Goal: Task Accomplishment & Management: Manage account settings

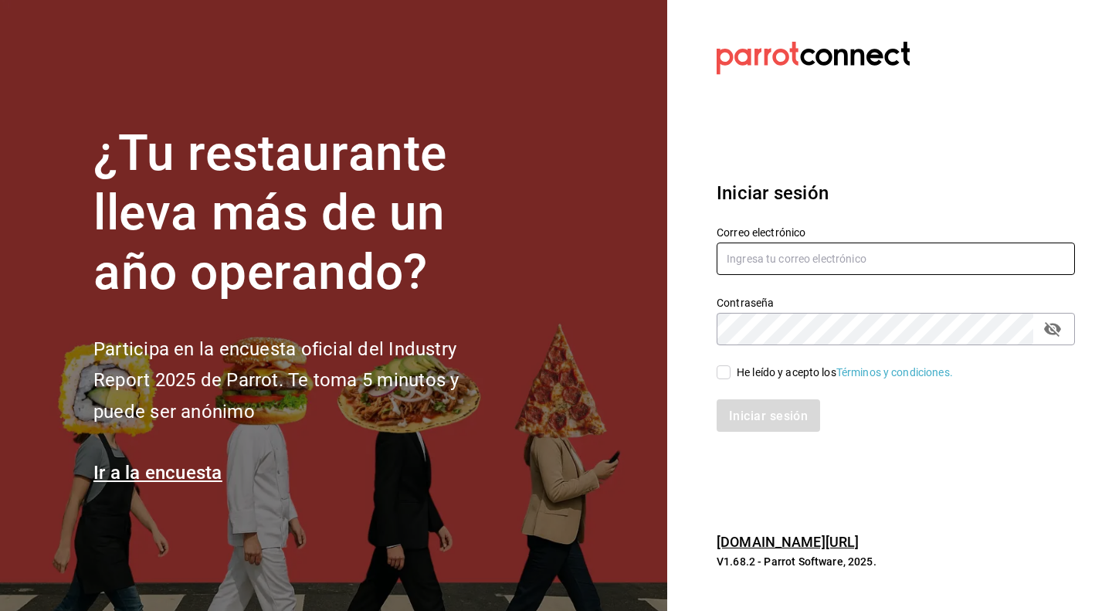
click at [737, 256] on input "text" at bounding box center [896, 259] width 358 height 32
type input "[EMAIL_ADDRESS][DOMAIN_NAME]"
click at [727, 381] on div "Iniciar sesión" at bounding box center [886, 406] width 377 height 51
click at [725, 373] on input "He leído y acepto los Términos y condiciones." at bounding box center [724, 372] width 14 height 14
checkbox input "true"
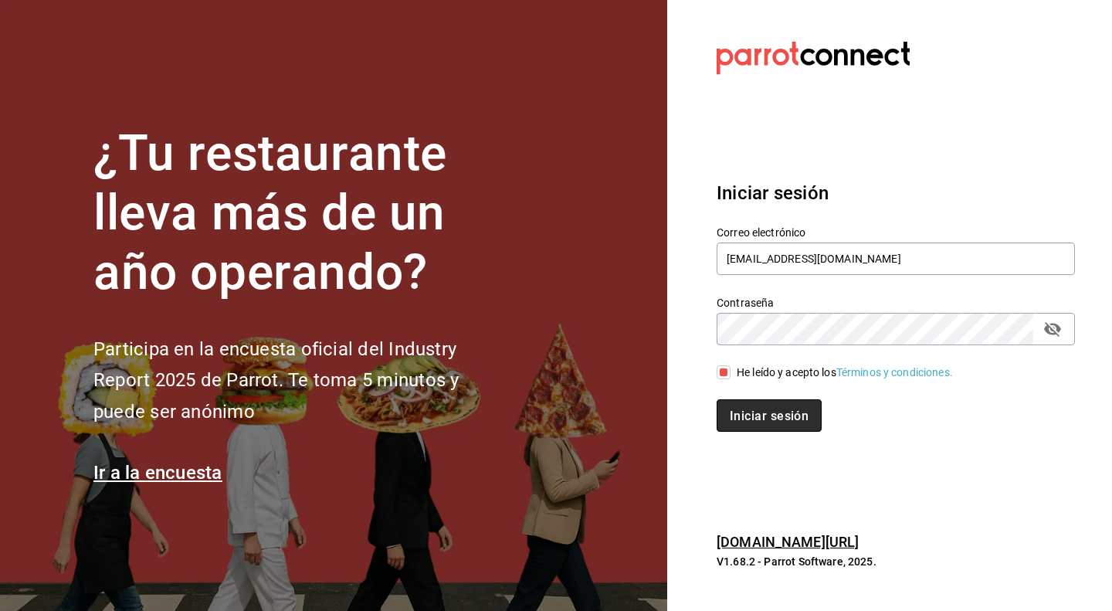
click at [762, 421] on font "Iniciar sesión" at bounding box center [769, 415] width 79 height 15
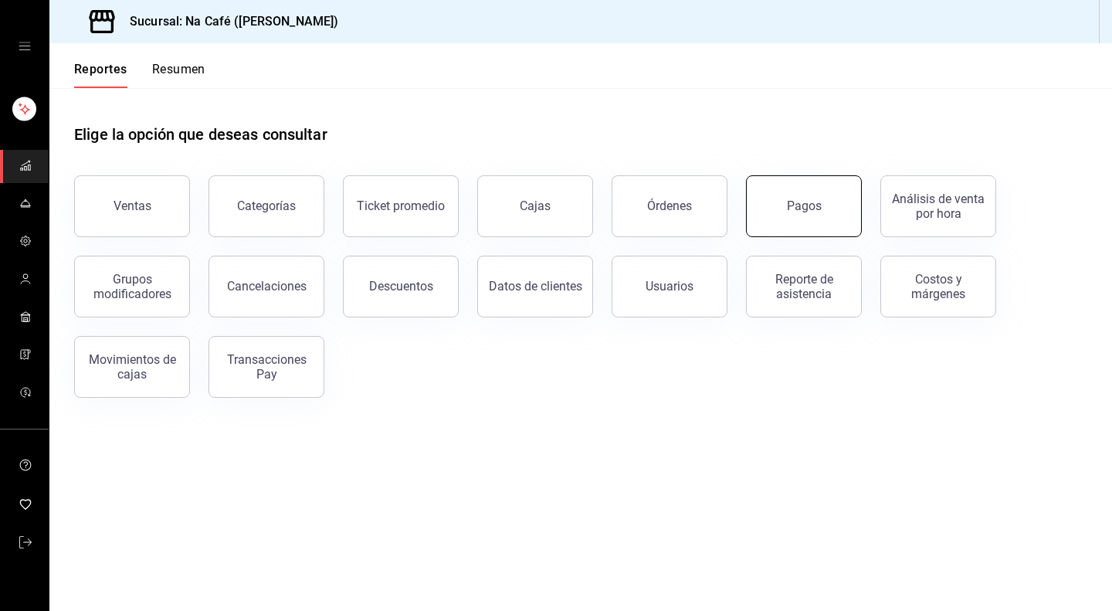
click at [813, 210] on div "Pagos" at bounding box center [804, 206] width 35 height 15
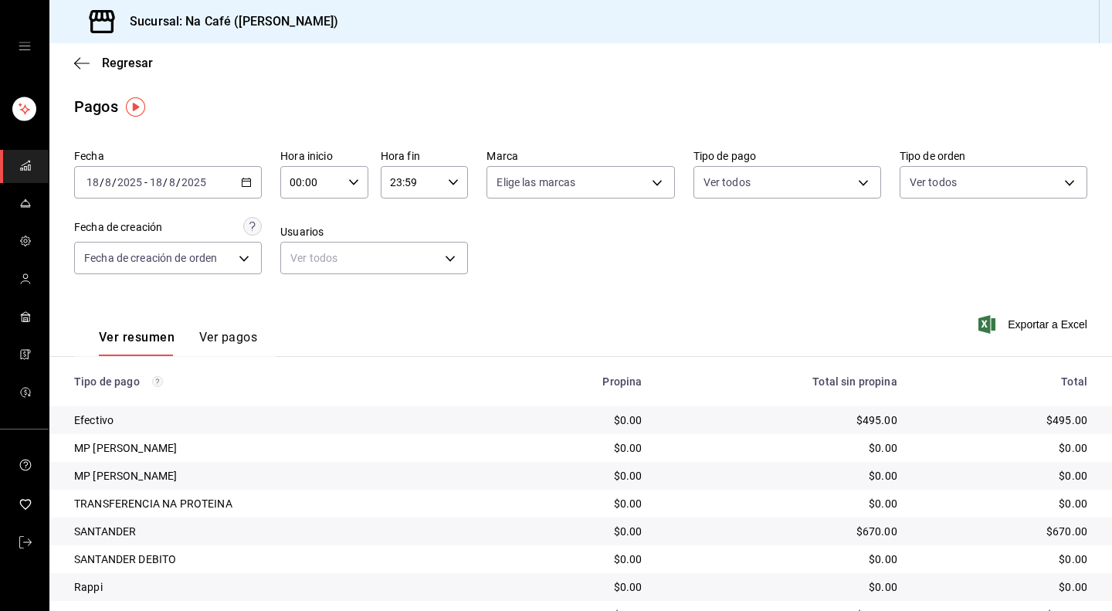
click at [246, 185] on icon "button" at bounding box center [246, 182] width 11 height 11
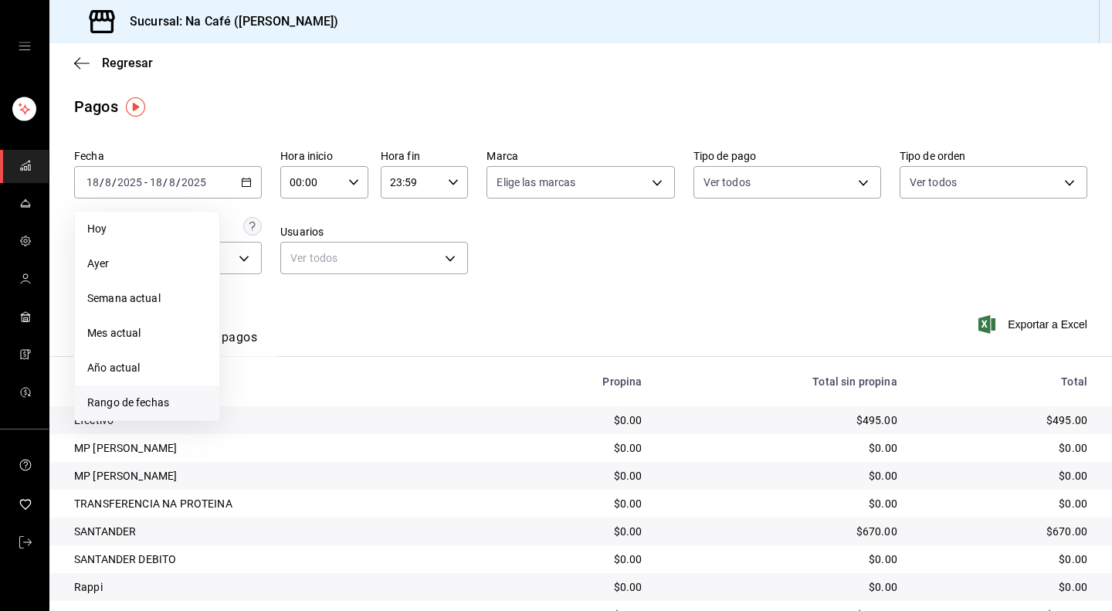
click at [139, 404] on span "Rango de fechas" at bounding box center [147, 403] width 120 height 16
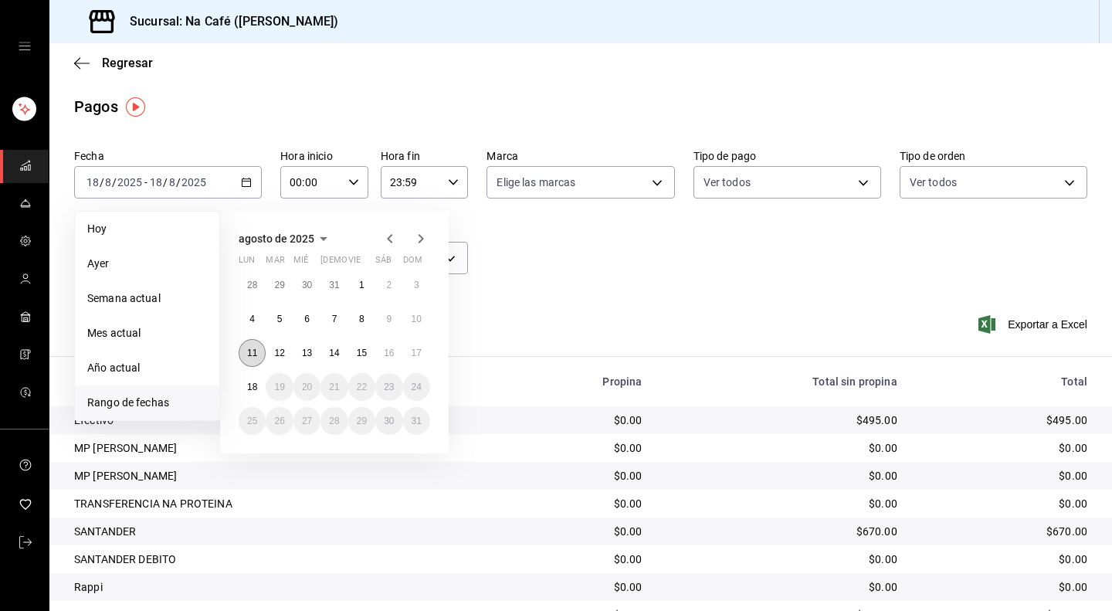
click at [250, 352] on abbr "11" at bounding box center [252, 353] width 10 height 11
click at [420, 350] on abbr "17" at bounding box center [417, 353] width 10 height 11
